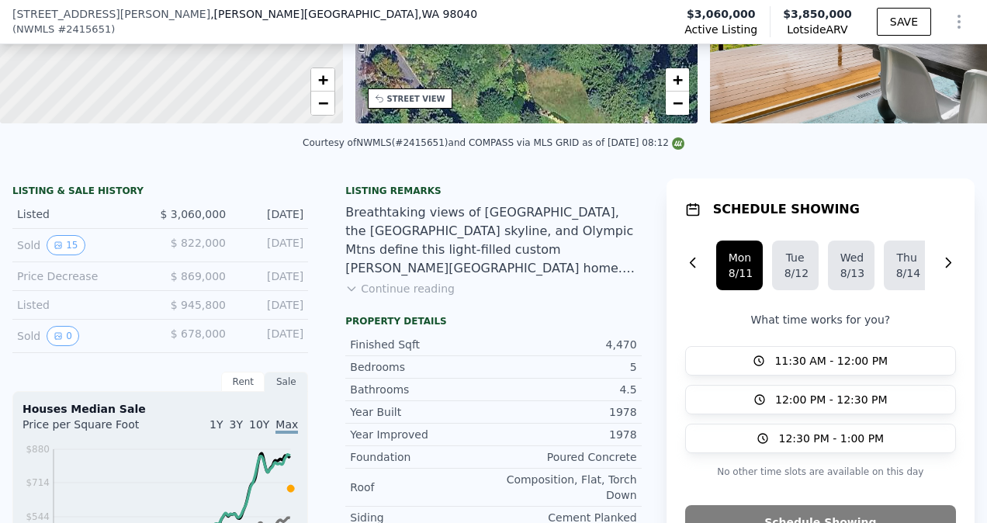
scroll to position [267, 0]
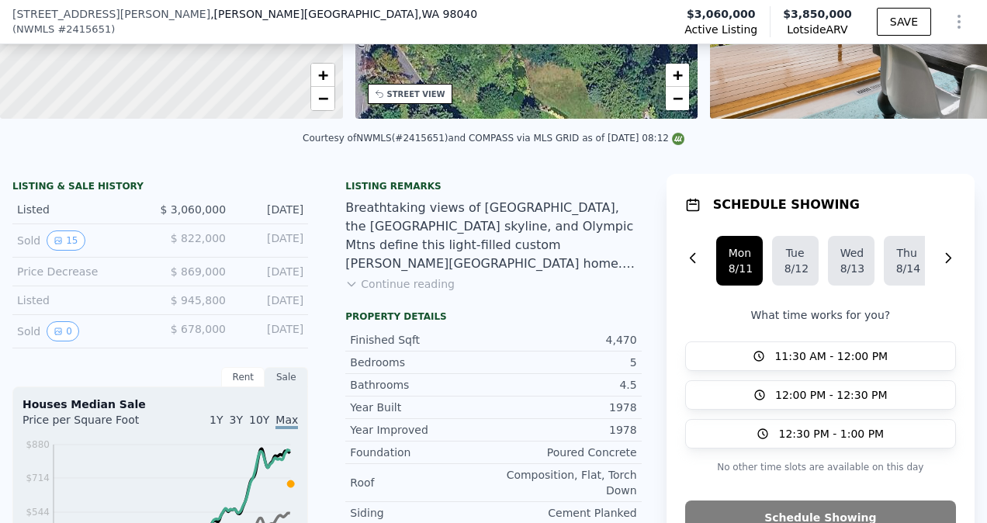
click at [422, 304] on div "Listing remarks Breathtaking views of [GEOGRAPHIC_DATA], the [GEOGRAPHIC_DATA] …" at bounding box center [493, 242] width 320 height 124
click at [421, 292] on button "Continue reading" at bounding box center [399, 284] width 109 height 16
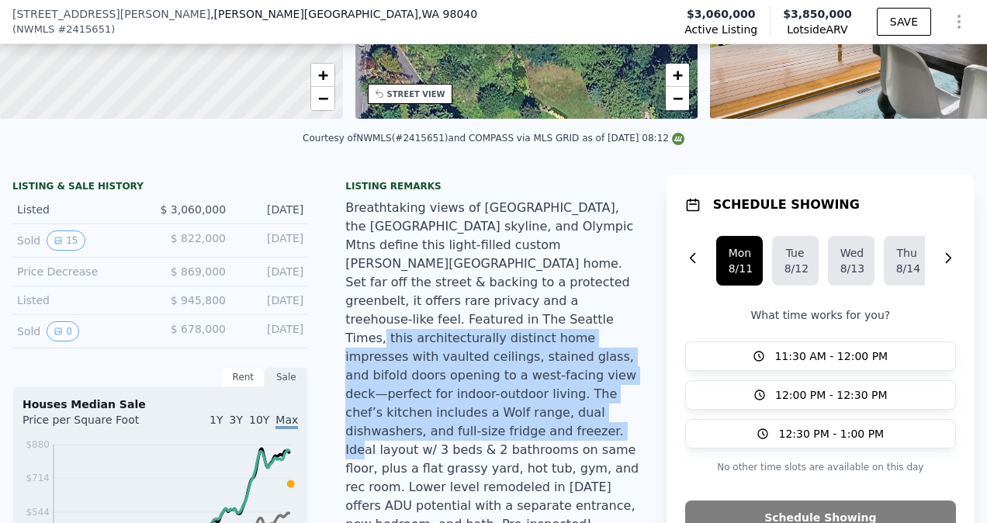
drag, startPoint x: 495, startPoint y: 316, endPoint x: 491, endPoint y: 433, distance: 116.4
click at [491, 433] on div "Breathtaking views of [GEOGRAPHIC_DATA], the [GEOGRAPHIC_DATA] skyline, and Oly…" at bounding box center [492, 366] width 295 height 335
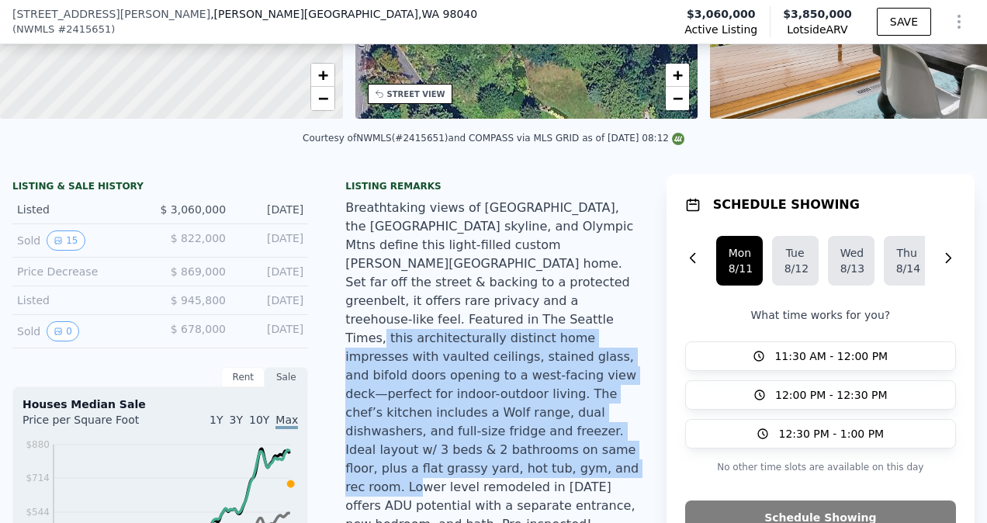
click at [491, 433] on div "Breathtaking views of [GEOGRAPHIC_DATA], the [GEOGRAPHIC_DATA] skyline, and Oly…" at bounding box center [492, 366] width 295 height 335
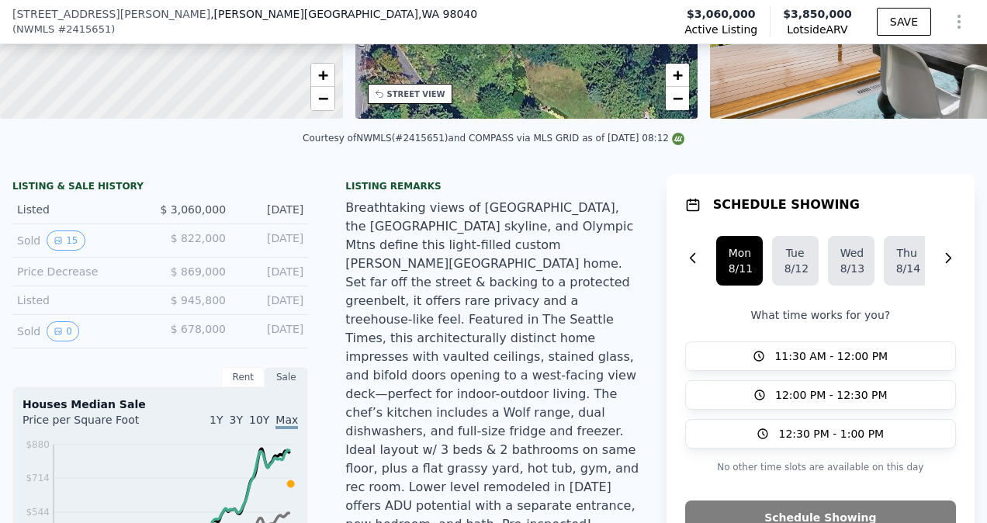
click at [502, 468] on div "Breathtaking views of [GEOGRAPHIC_DATA], the [GEOGRAPHIC_DATA] skyline, and Oly…" at bounding box center [492, 366] width 295 height 335
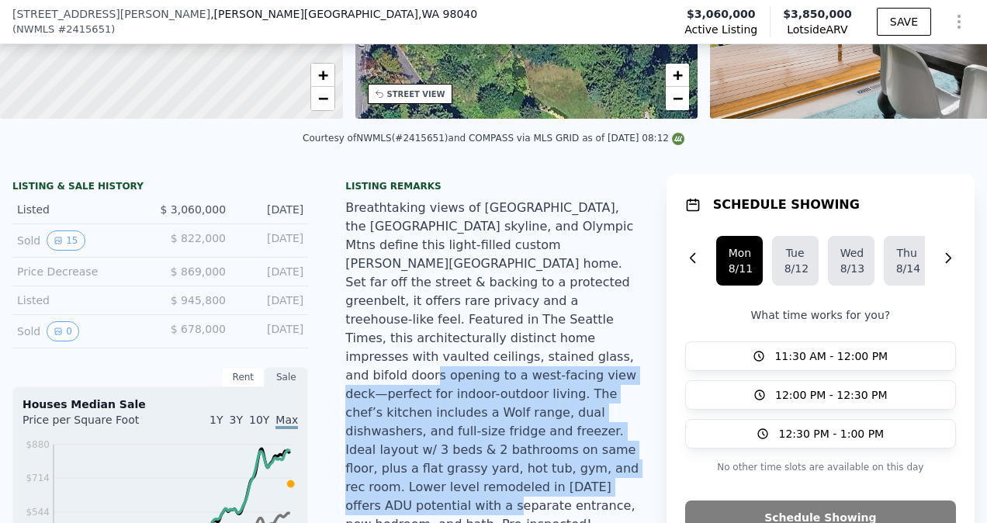
drag, startPoint x: 502, startPoint y: 468, endPoint x: 489, endPoint y: 322, distance: 147.2
click at [489, 322] on div "Breathtaking views of [GEOGRAPHIC_DATA], the [GEOGRAPHIC_DATA] skyline, and Oly…" at bounding box center [492, 366] width 295 height 335
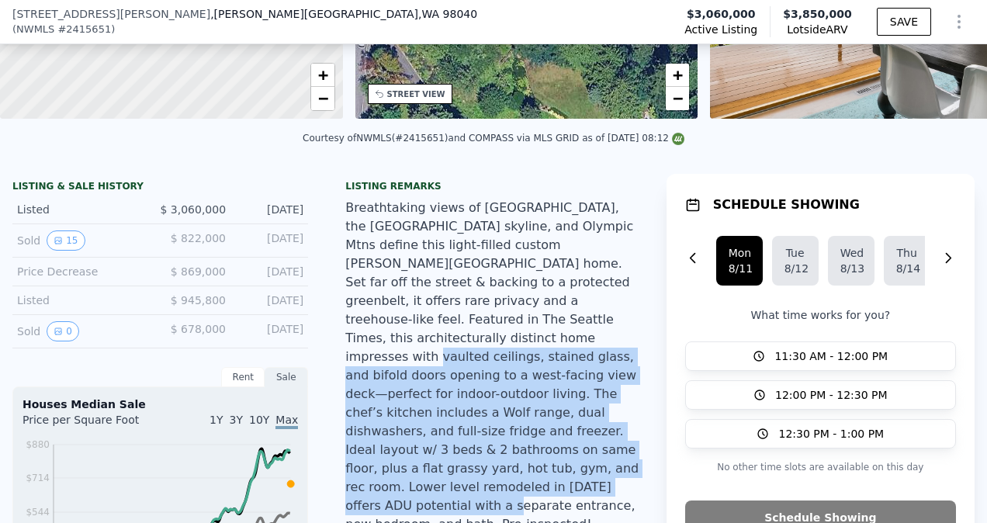
click at [489, 322] on div "Breathtaking views of [GEOGRAPHIC_DATA], the [GEOGRAPHIC_DATA] skyline, and Oly…" at bounding box center [492, 366] width 295 height 335
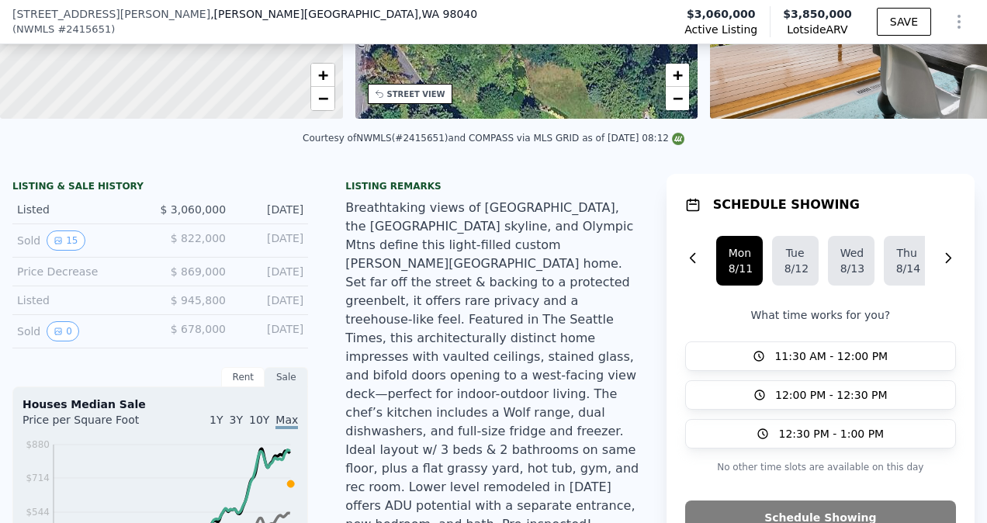
click at [469, 313] on div "Breathtaking views of [GEOGRAPHIC_DATA], the [GEOGRAPHIC_DATA] skyline, and Oly…" at bounding box center [492, 366] width 295 height 335
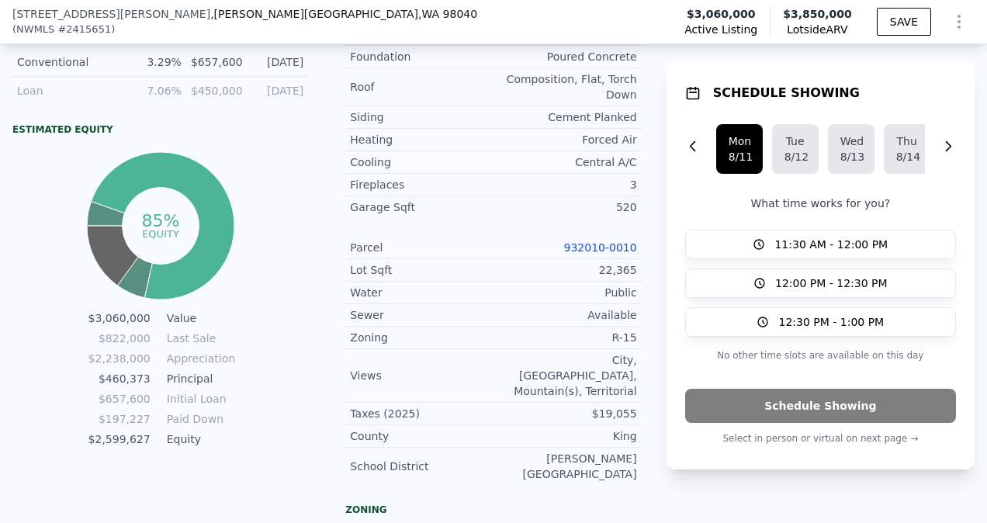
scroll to position [923, 0]
click at [593, 241] on link "932010-0010" at bounding box center [600, 247] width 73 height 12
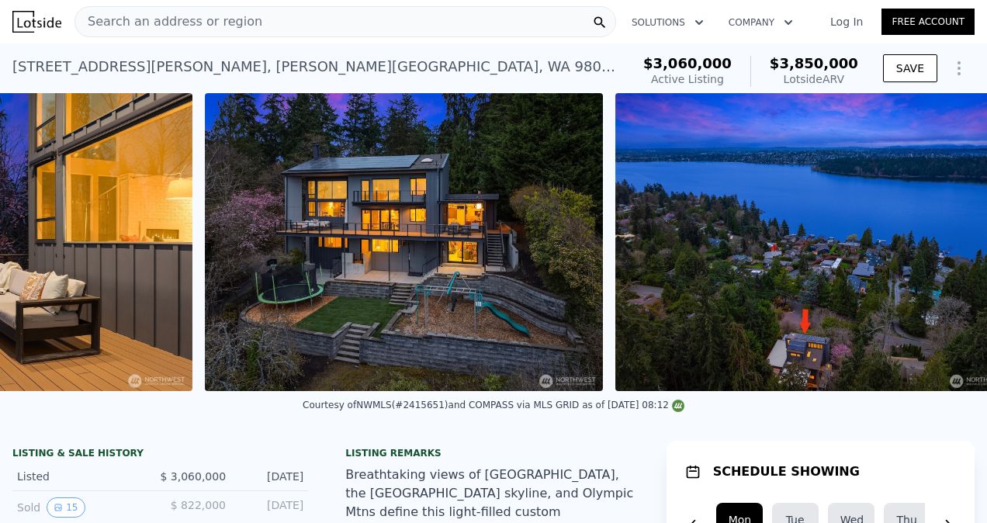
scroll to position [0, 15976]
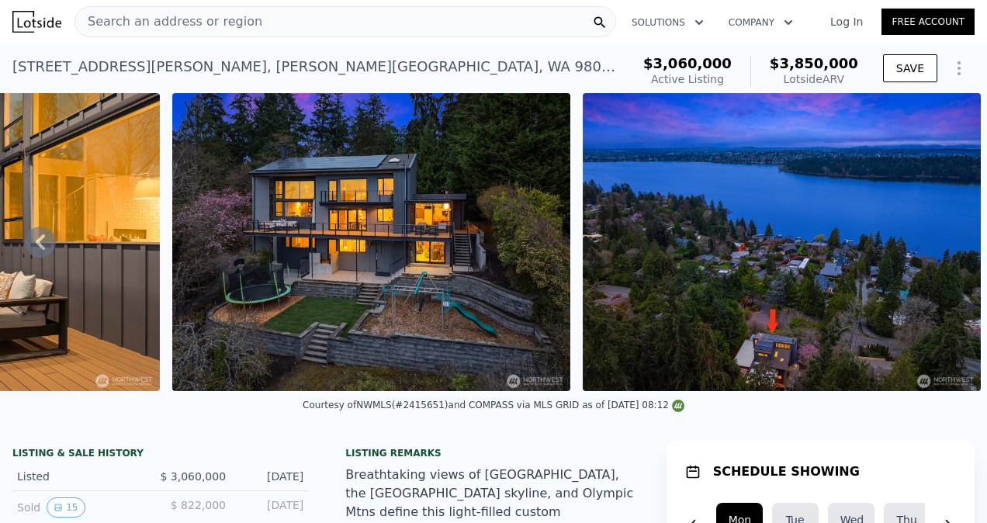
click at [791, 231] on img at bounding box center [781, 242] width 398 height 298
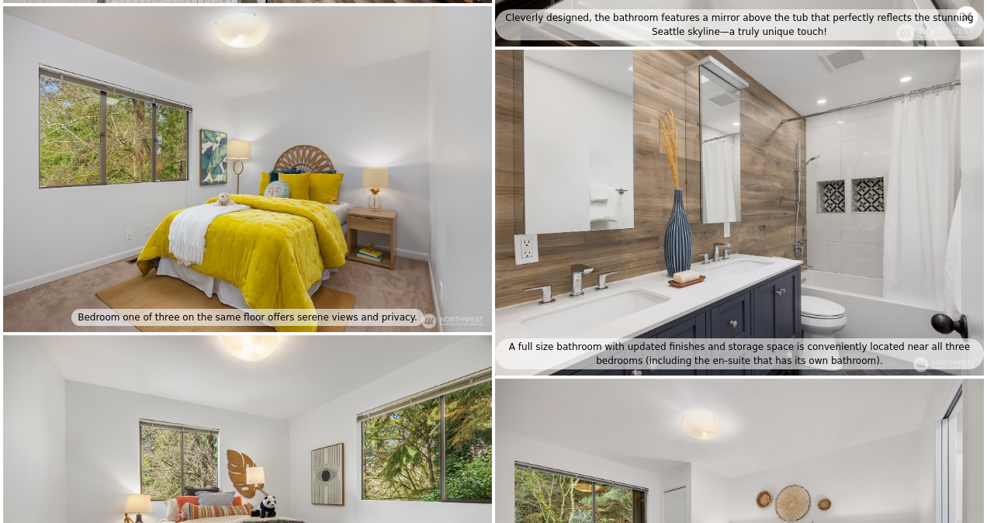
scroll to position [3981, 0]
click at [219, 308] on div "Bedroom one of three on the same floor offers serene views and privacy." at bounding box center [247, 316] width 352 height 17
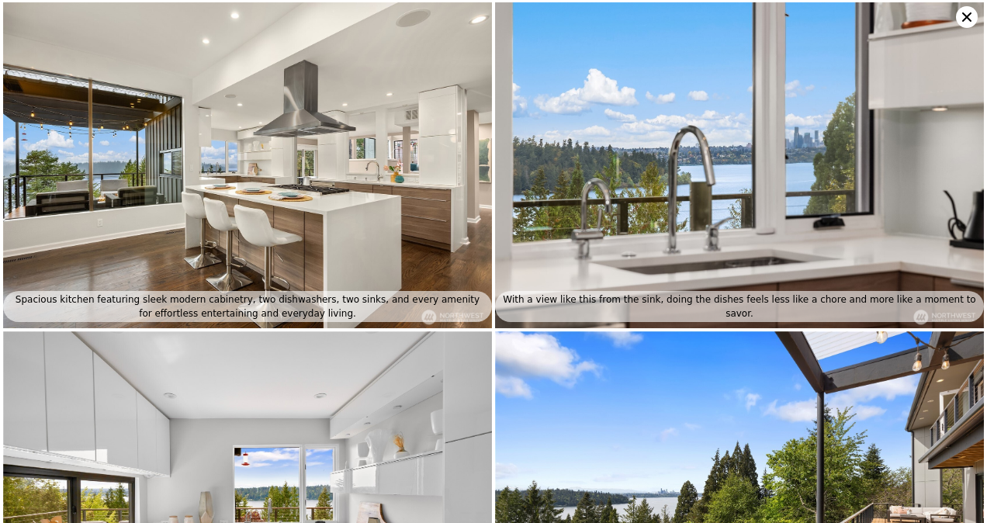
scroll to position [325, 0]
